Goal: Transaction & Acquisition: Purchase product/service

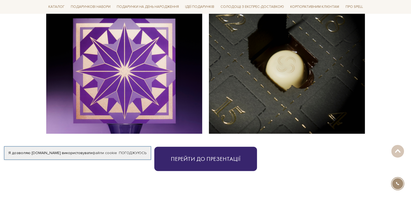
scroll to position [1108, 0]
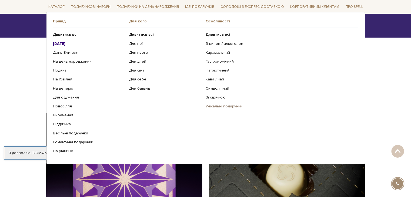
click at [211, 108] on link "Унікальні подарунки" at bounding box center [280, 106] width 149 height 5
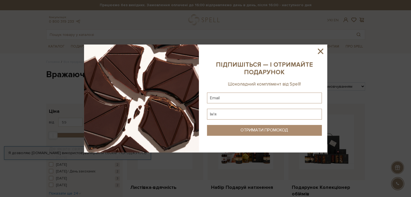
click at [320, 48] on icon at bounding box center [320, 51] width 9 height 9
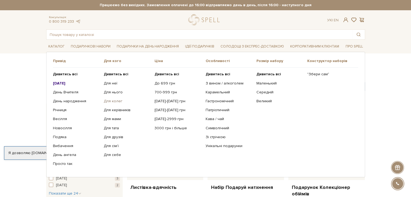
click at [113, 102] on link "Для колег" at bounding box center [127, 101] width 47 height 5
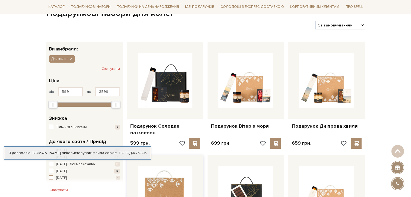
scroll to position [54, 0]
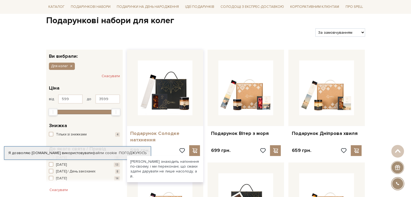
click at [158, 134] on link "Подарунок Солодке натхнення" at bounding box center [165, 136] width 70 height 13
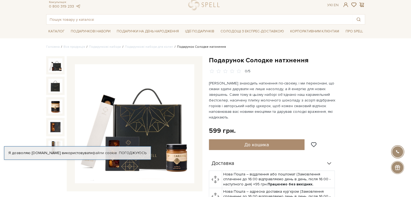
scroll to position [27, 0]
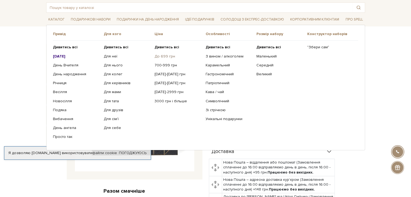
click at [161, 55] on link "До 699 грн" at bounding box center [177, 56] width 47 height 5
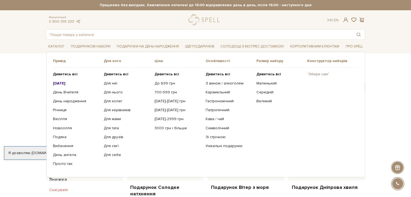
click at [315, 74] on link ""Збери сам"" at bounding box center [330, 74] width 47 height 5
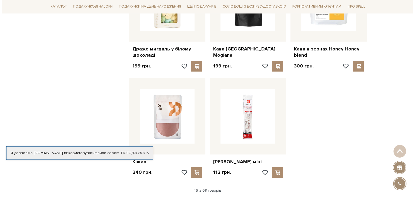
scroll to position [567, 0]
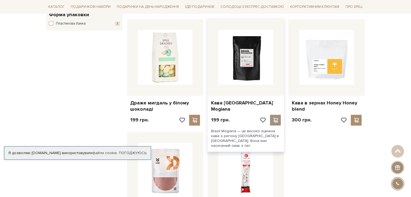
click at [274, 115] on div at bounding box center [275, 120] width 11 height 11
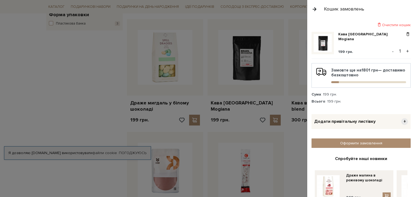
click at [390, 24] on div "Очистити кошик" at bounding box center [360, 24] width 99 height 5
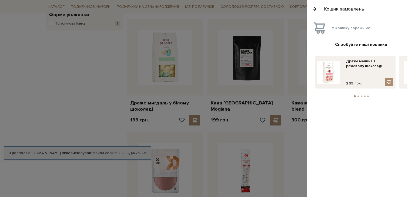
click at [298, 143] on div at bounding box center [207, 98] width 415 height 197
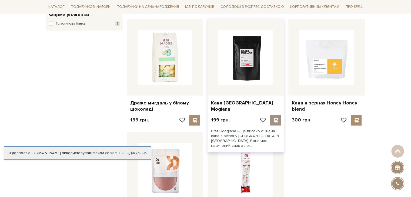
click at [275, 115] on div at bounding box center [275, 120] width 11 height 11
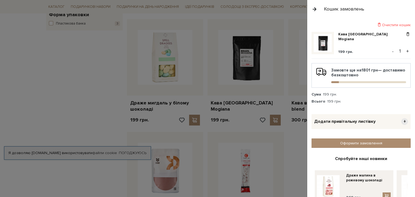
click at [314, 8] on button "button" at bounding box center [314, 8] width 6 height 9
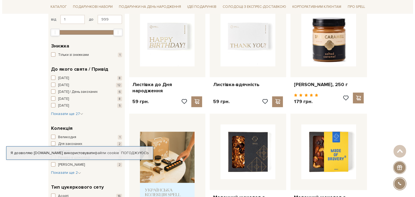
scroll to position [108, 0]
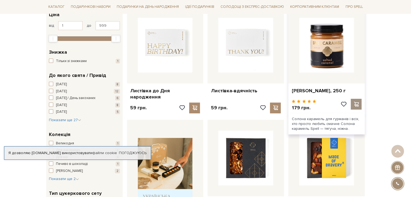
click at [359, 102] on span at bounding box center [356, 104] width 7 height 5
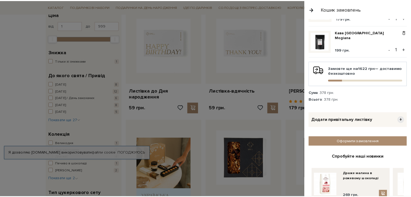
scroll to position [54, 0]
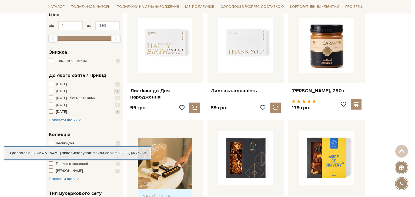
click at [289, 53] on div at bounding box center [207, 98] width 415 height 197
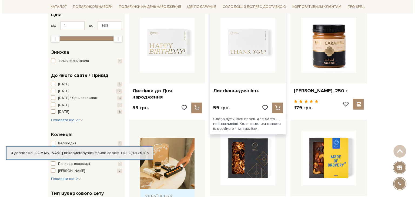
scroll to position [189, 0]
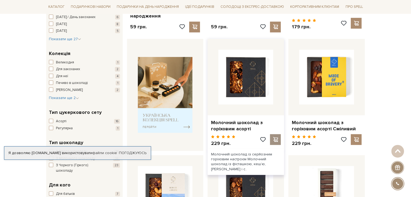
click at [277, 137] on span at bounding box center [275, 139] width 7 height 5
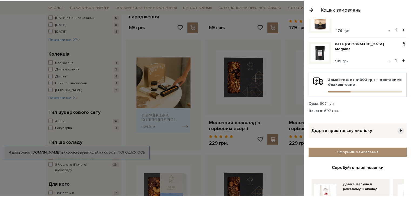
scroll to position [0, 0]
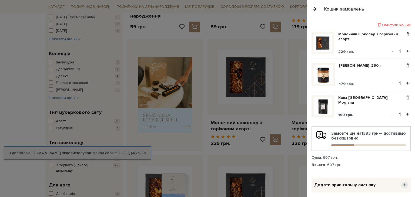
click at [316, 9] on button "button" at bounding box center [314, 8] width 6 height 9
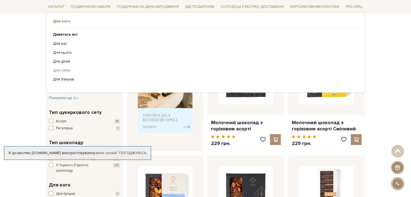
scroll to position [27, 0]
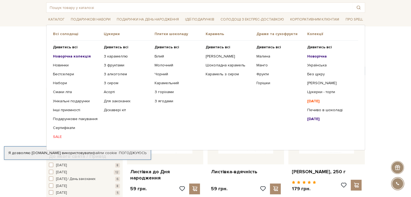
click at [320, 117] on b "[DATE]" at bounding box center [313, 119] width 12 height 5
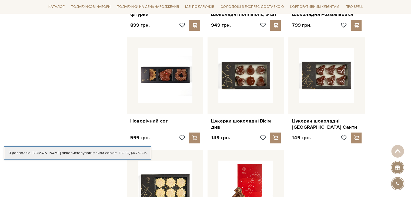
scroll to position [432, 0]
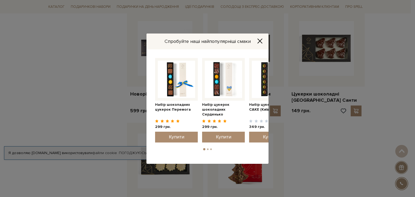
click at [257, 40] on icon "Close" at bounding box center [259, 40] width 5 height 5
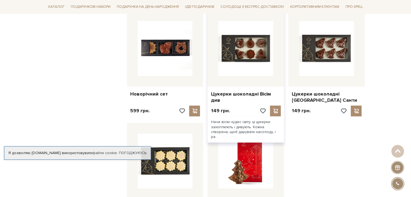
click at [254, 60] on img at bounding box center [245, 48] width 55 height 55
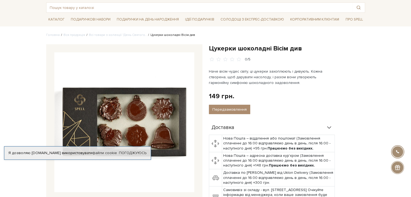
scroll to position [54, 0]
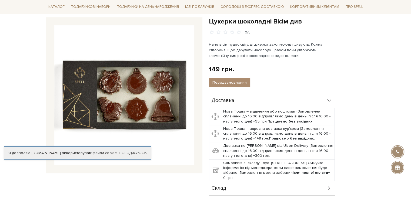
drag, startPoint x: 106, startPoint y: 0, endPoint x: 17, endPoint y: 47, distance: 100.5
